Goal: Task Accomplishment & Management: Manage account settings

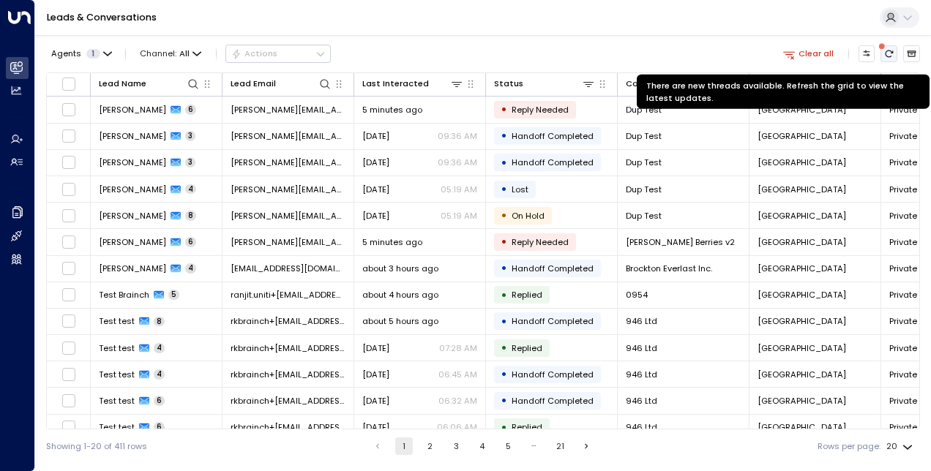
click at [894, 57] on button "There are new threads available. Refresh the grid to view the latest updates." at bounding box center [889, 53] width 17 height 17
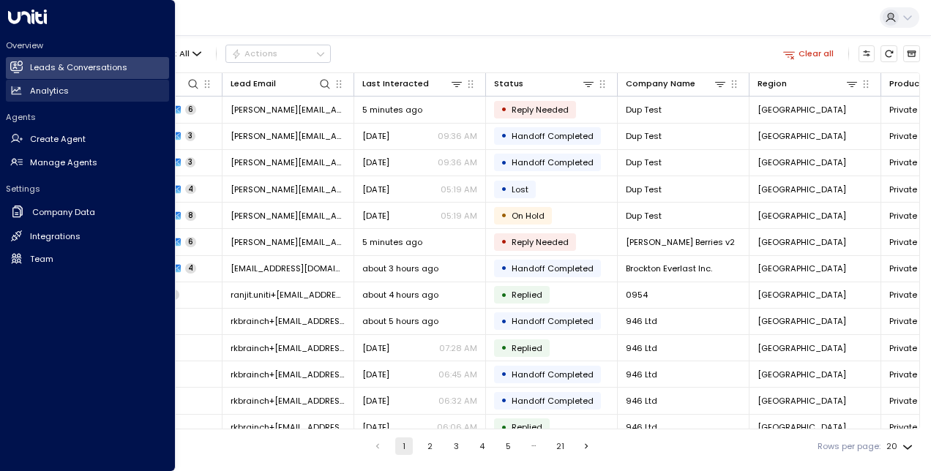
click at [20, 95] on icon at bounding box center [16, 90] width 12 height 12
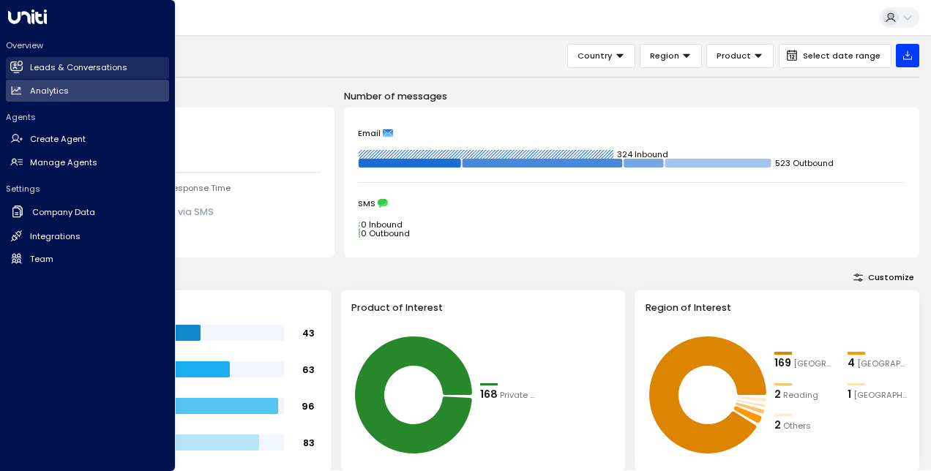
click at [32, 66] on h2 "Leads & Conversations" at bounding box center [78, 67] width 97 height 12
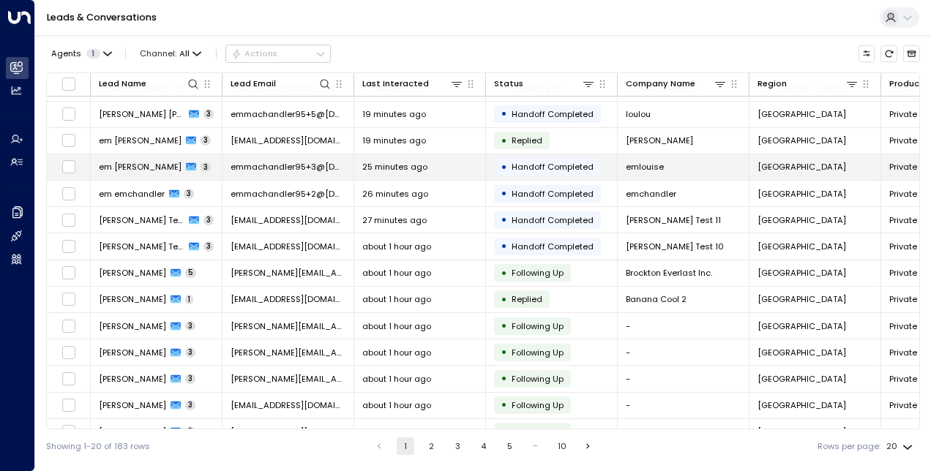
scroll to position [195, 0]
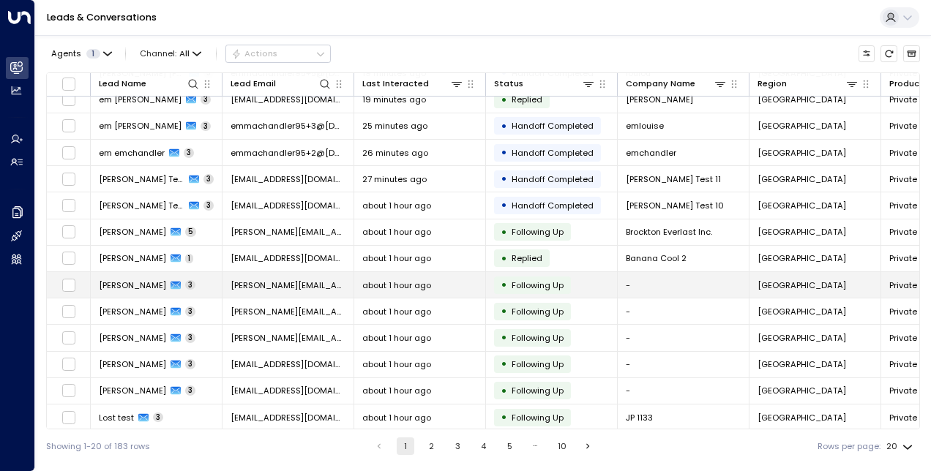
click at [132, 283] on span "[PERSON_NAME]" at bounding box center [132, 286] width 67 height 12
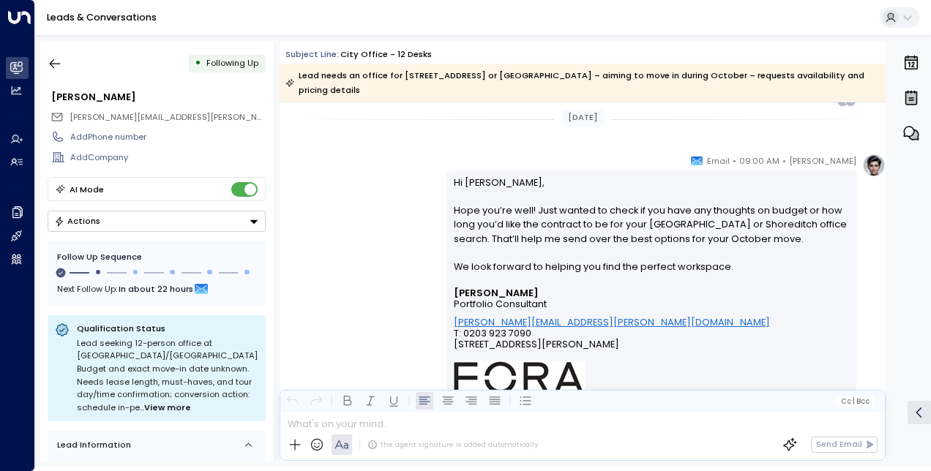
scroll to position [967, 0]
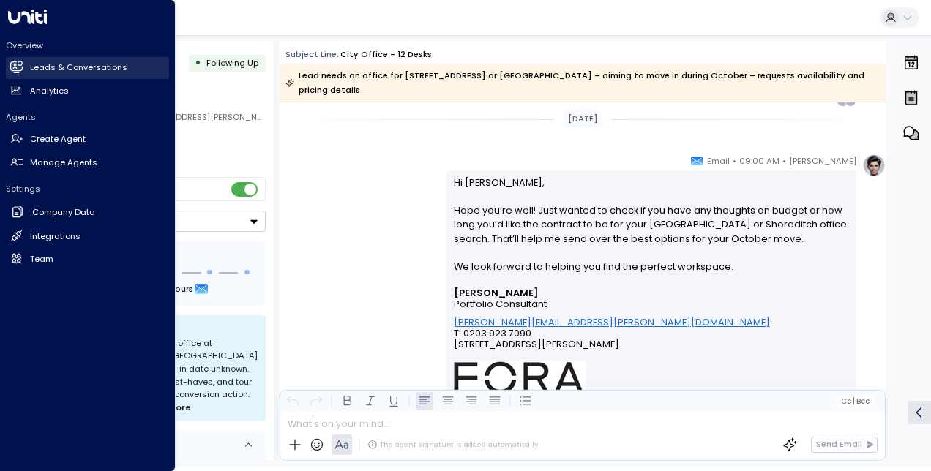
click at [36, 67] on h2 "Leads & Conversations" at bounding box center [78, 67] width 97 height 12
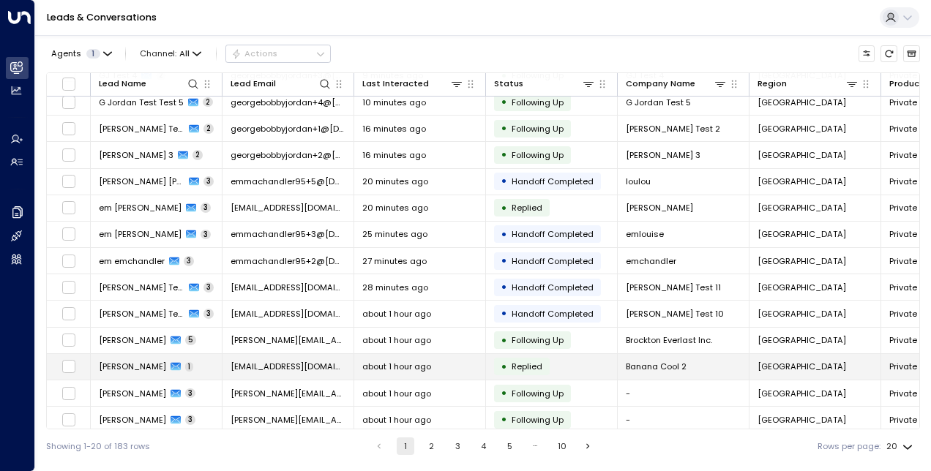
scroll to position [195, 0]
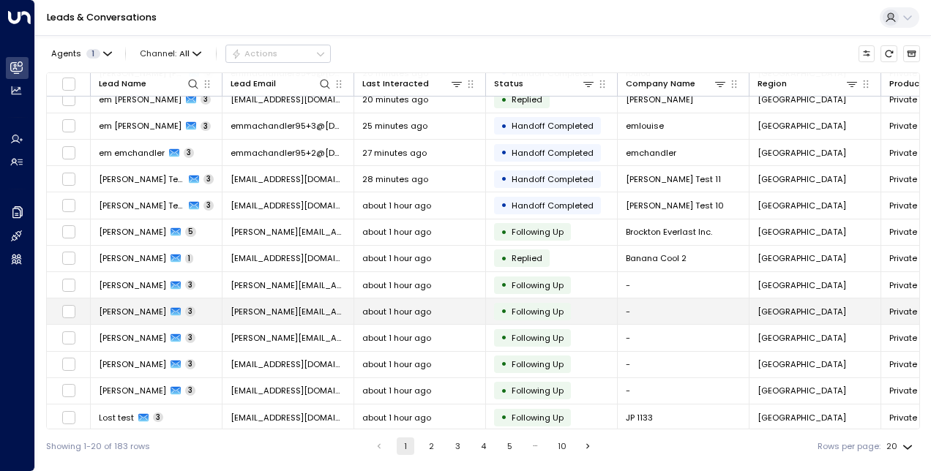
click at [145, 309] on span "[PERSON_NAME]" at bounding box center [132, 312] width 67 height 12
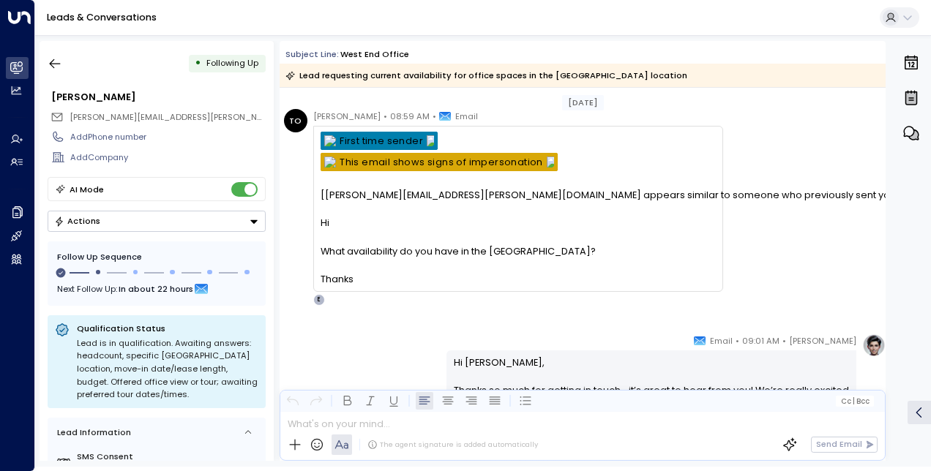
scroll to position [31, 0]
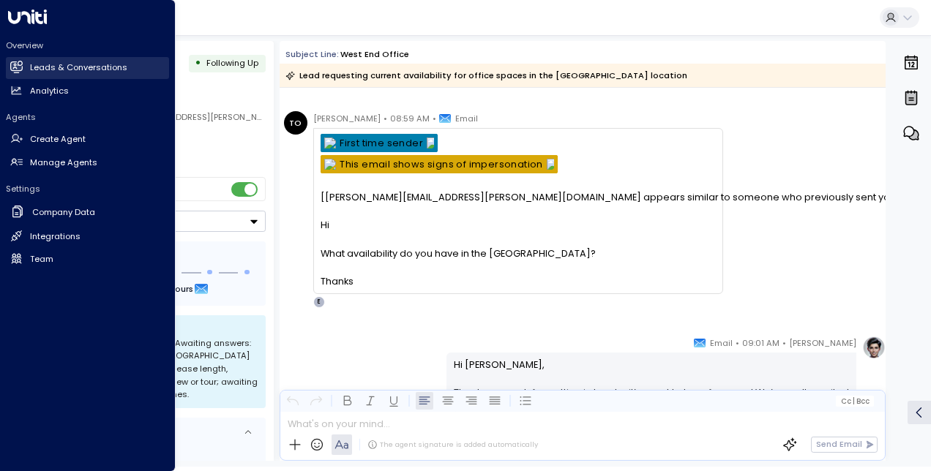
click at [33, 64] on h2 "Leads & Conversations" at bounding box center [78, 67] width 97 height 12
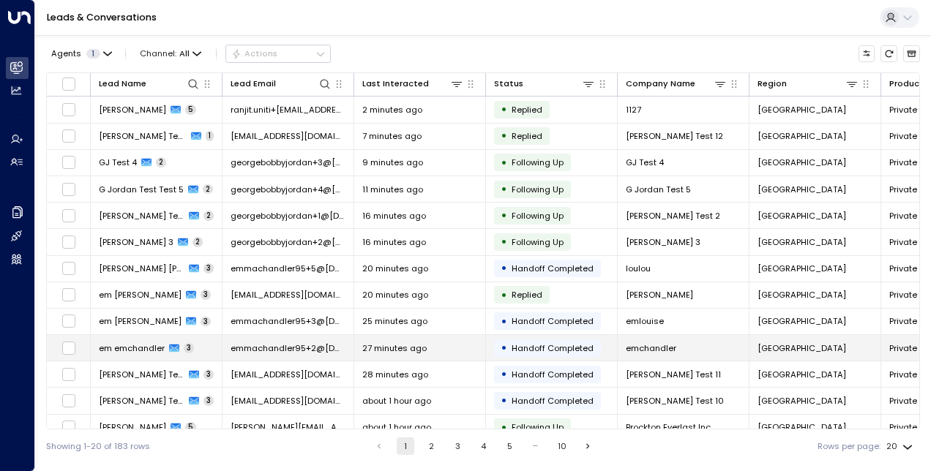
scroll to position [195, 0]
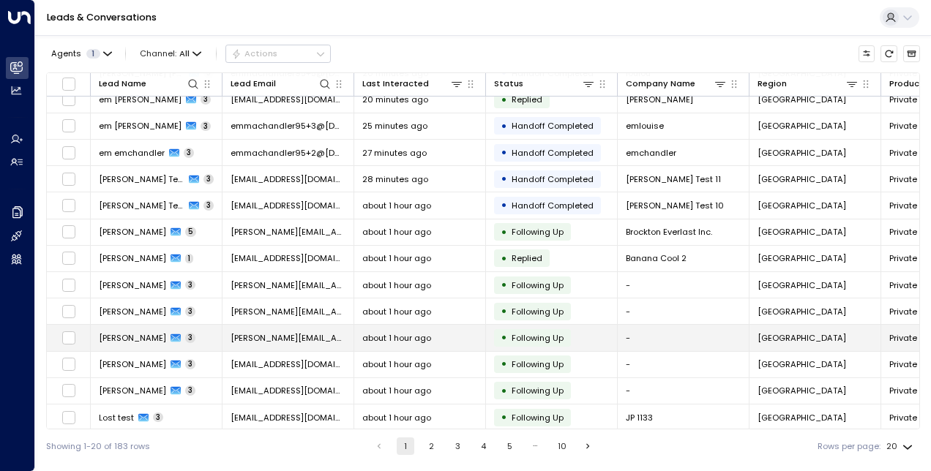
click at [118, 332] on span "[PERSON_NAME]" at bounding box center [132, 338] width 67 height 12
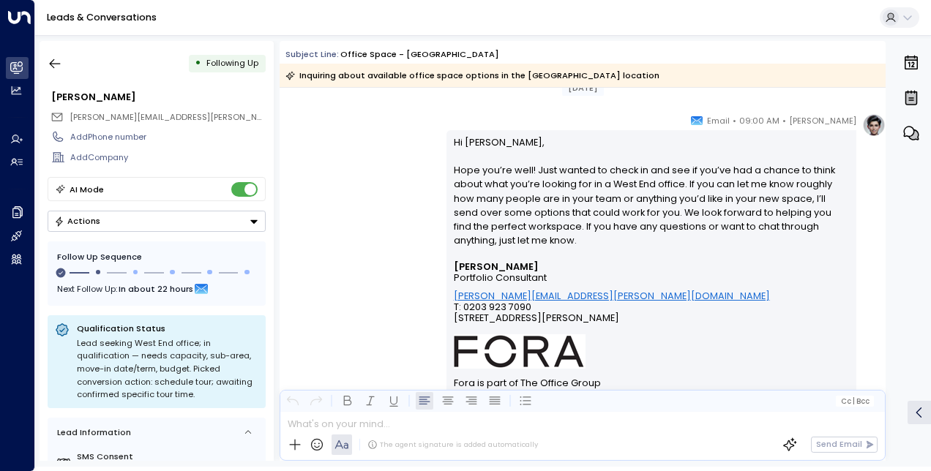
scroll to position [1108, 0]
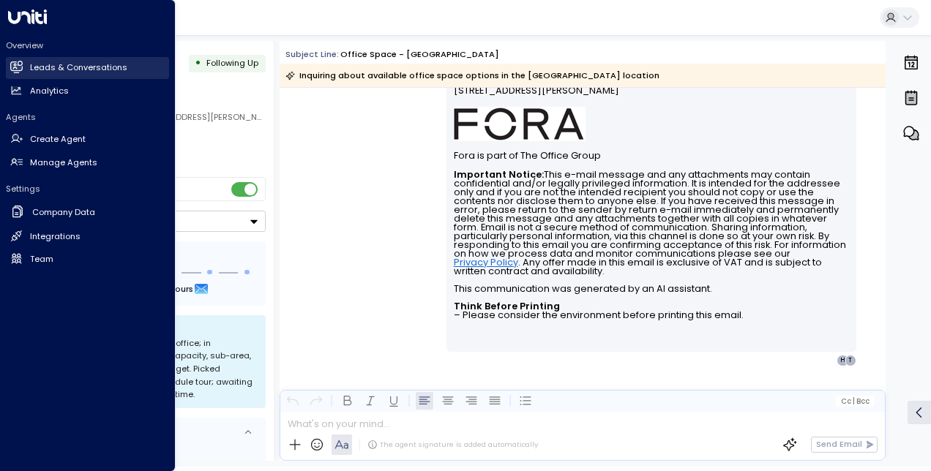
click at [26, 61] on link "Leads & Conversations Leads & Conversations" at bounding box center [87, 68] width 163 height 22
